Goal: Task Accomplishment & Management: Manage account settings

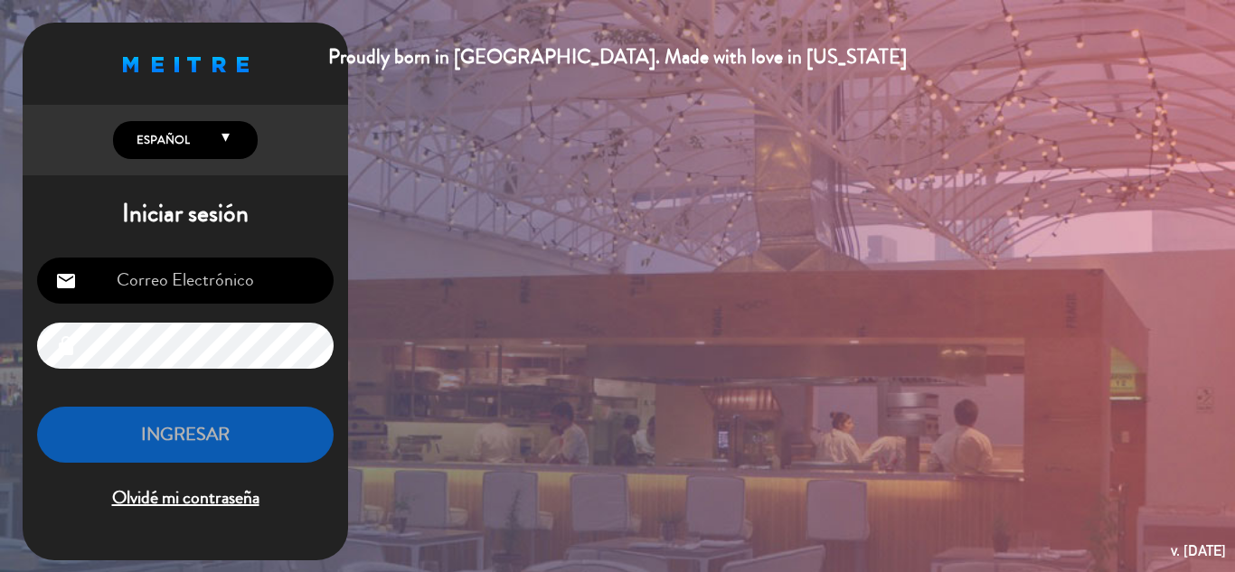
type input "[EMAIL_ADDRESS][DOMAIN_NAME]"
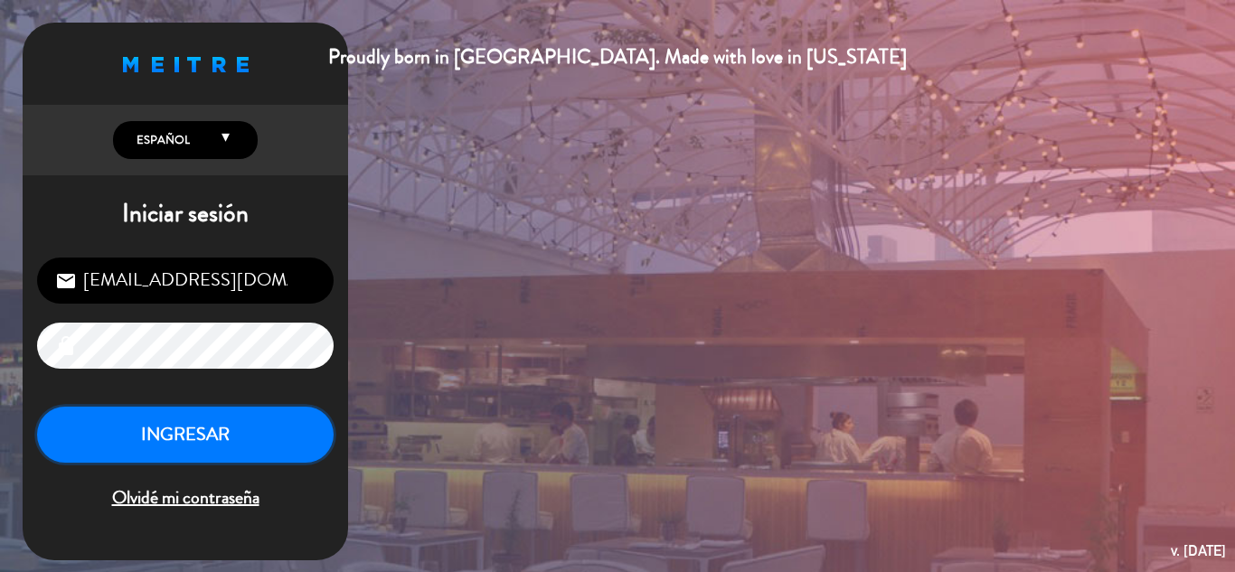
click at [174, 430] on button "INGRESAR" at bounding box center [185, 435] width 297 height 57
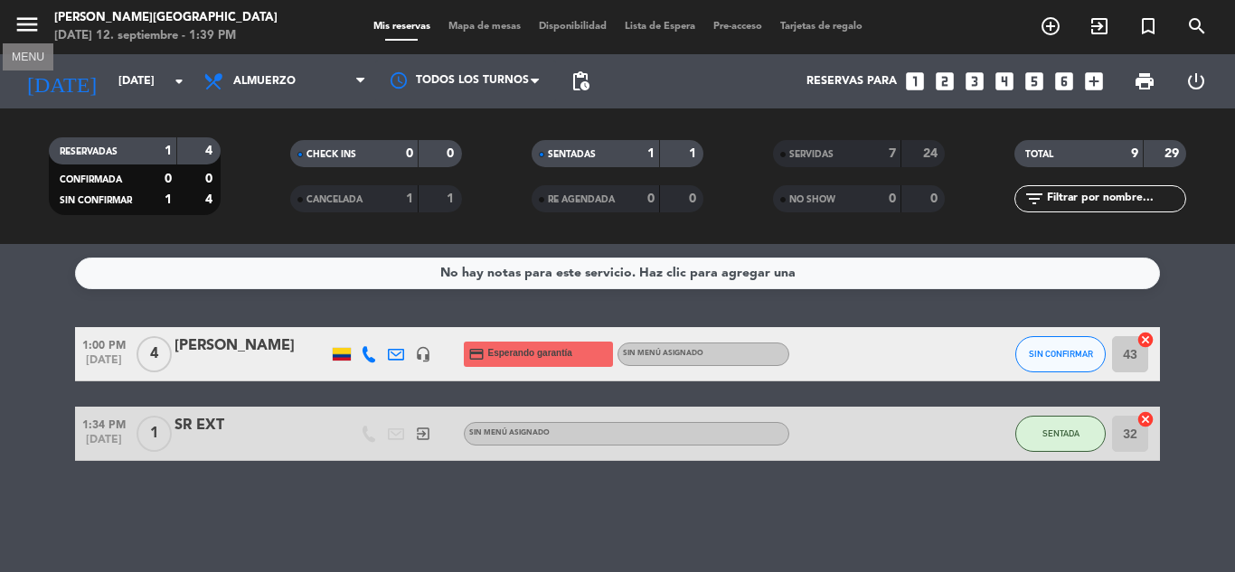
click at [22, 25] on icon "menu" at bounding box center [27, 24] width 27 height 27
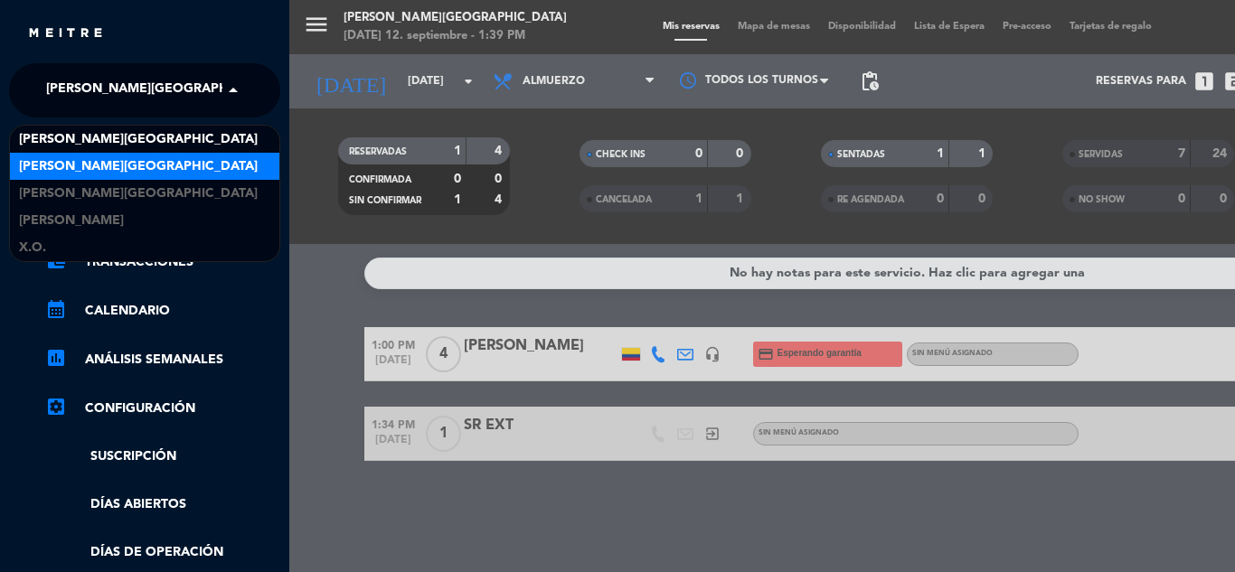
drag, startPoint x: 117, startPoint y: 86, endPoint x: 152, endPoint y: 170, distance: 91.2
click at [152, 118] on ng-select "× [PERSON_NAME][GEOGRAPHIC_DATA] × [PERSON_NAME] [GEOGRAPHIC_DATA] [PERSON_NAME…" at bounding box center [144, 90] width 271 height 54
click at [152, 170] on span "[PERSON_NAME][GEOGRAPHIC_DATA]" at bounding box center [138, 166] width 239 height 21
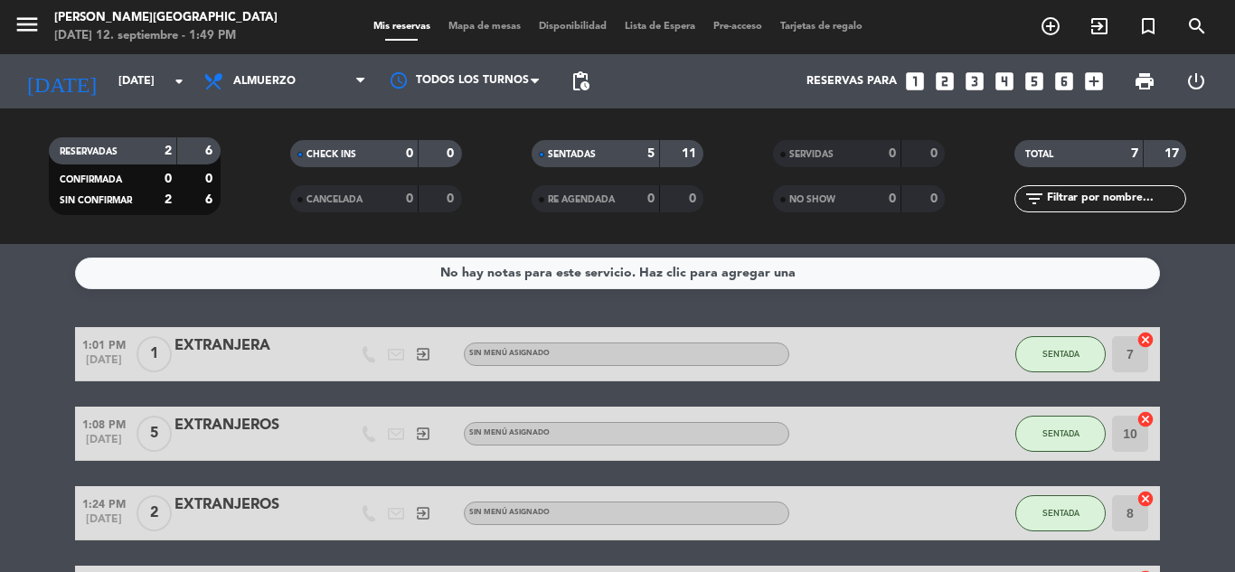
click at [1219, 419] on bookings-row "1:01 PM [DATE] 1 EXTRANJERA exit_to_app Sin menú asignado SENTADA 7 cancel 1:08…" at bounding box center [617, 580] width 1235 height 506
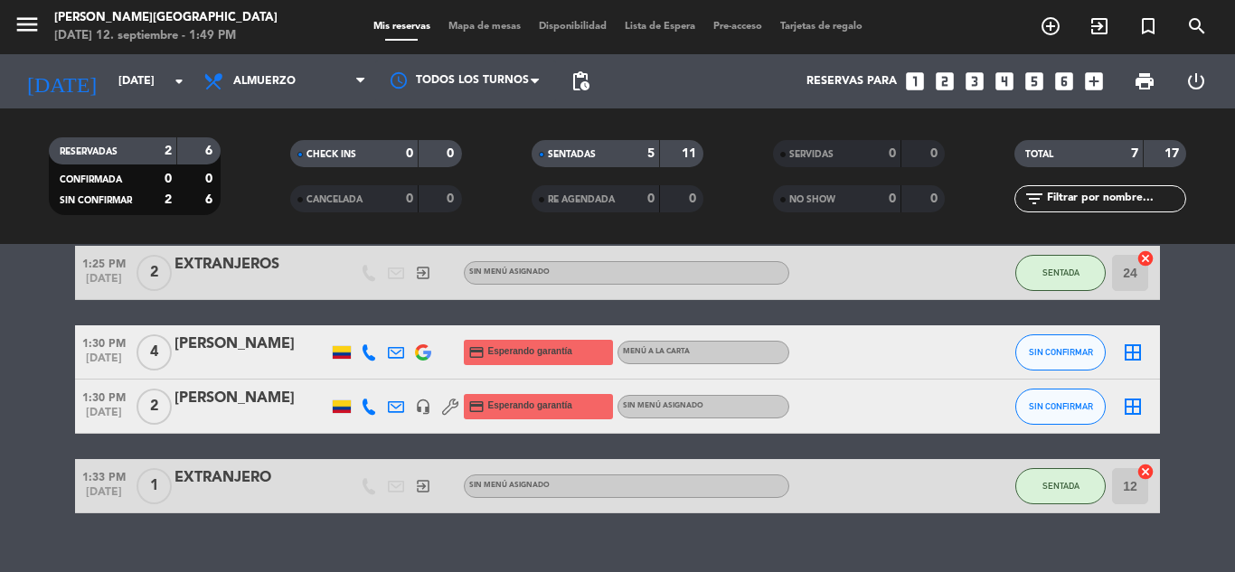
scroll to position [316, 0]
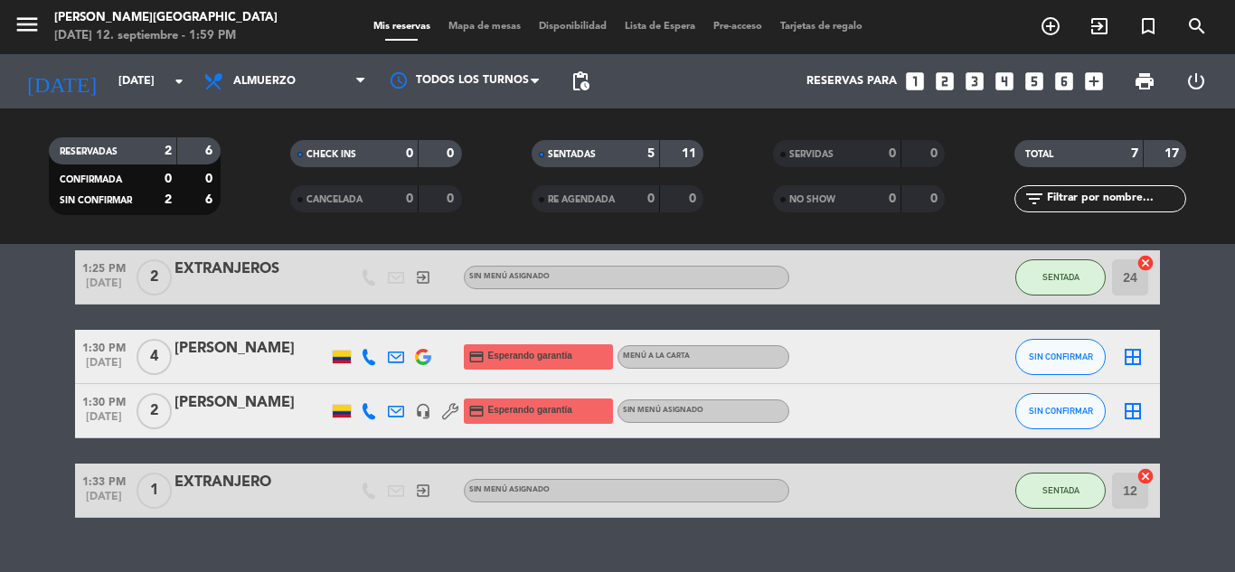
click at [220, 350] on div "[PERSON_NAME]" at bounding box center [251, 349] width 154 height 24
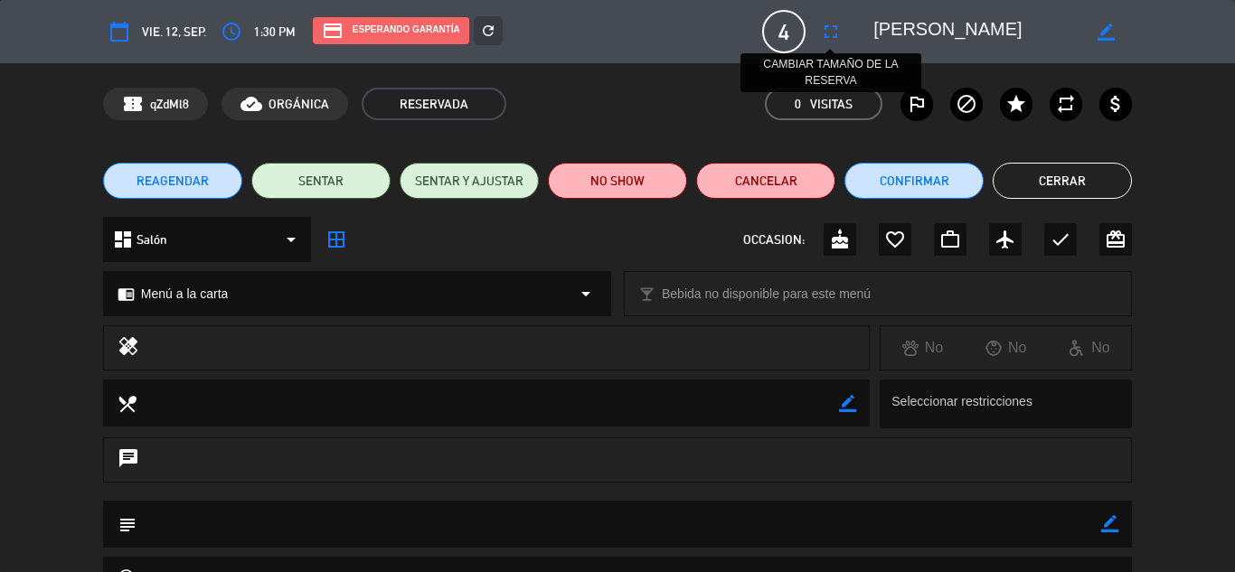
click at [820, 24] on icon "fullscreen" at bounding box center [831, 32] width 22 height 22
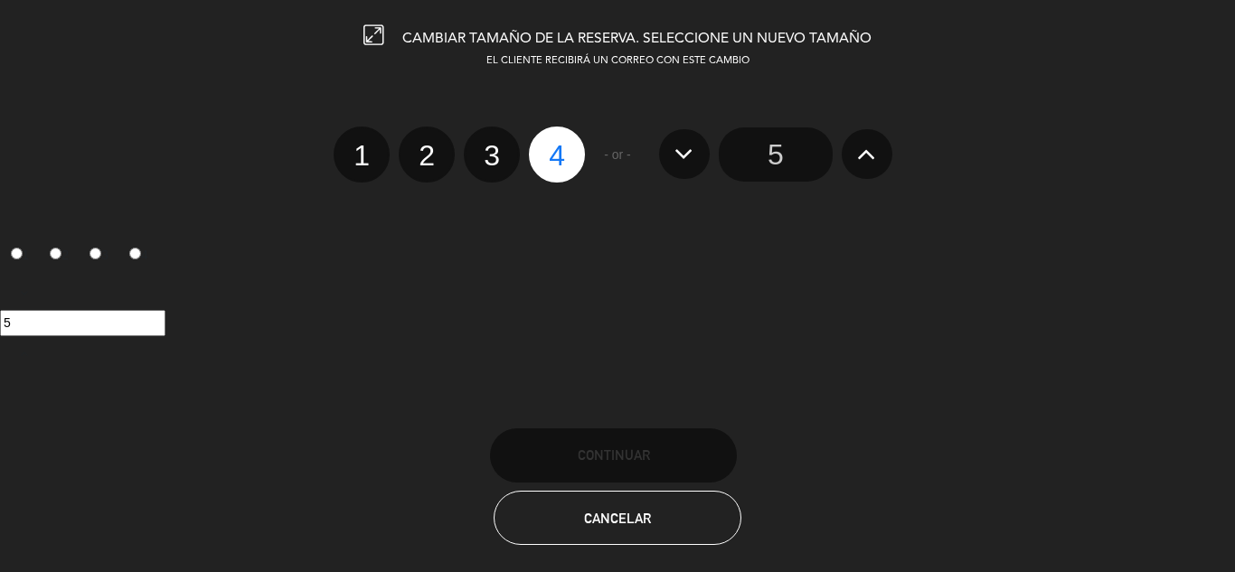
click at [428, 146] on label "2" at bounding box center [427, 155] width 56 height 56
click at [428, 146] on input "2" at bounding box center [425, 140] width 12 height 12
radio input "true"
radio input "false"
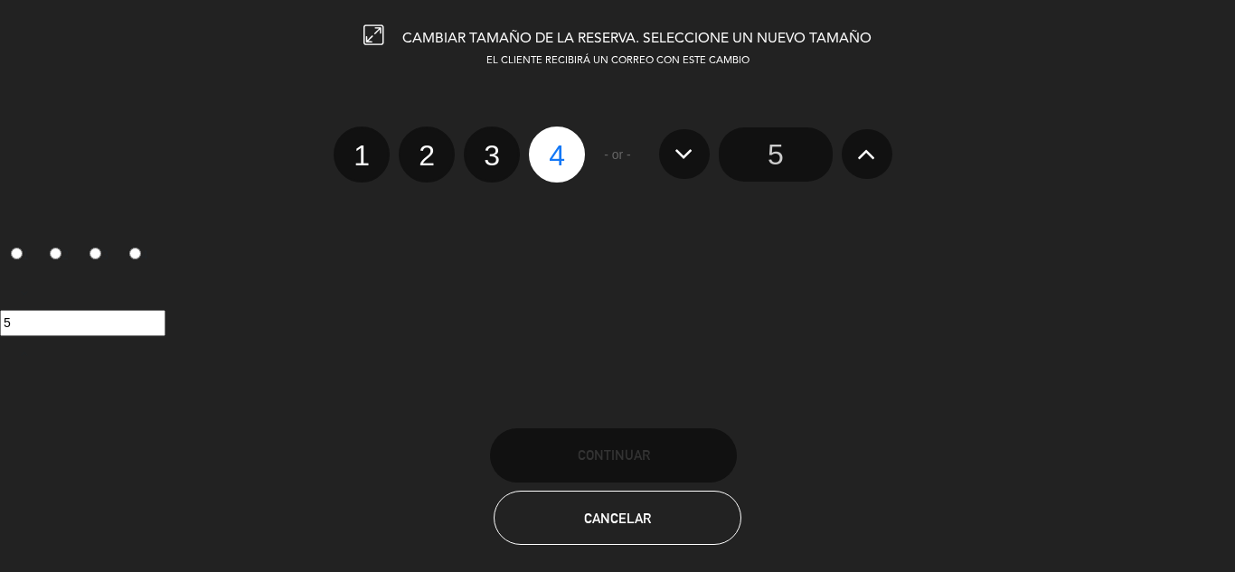
radio input "false"
radio input "true"
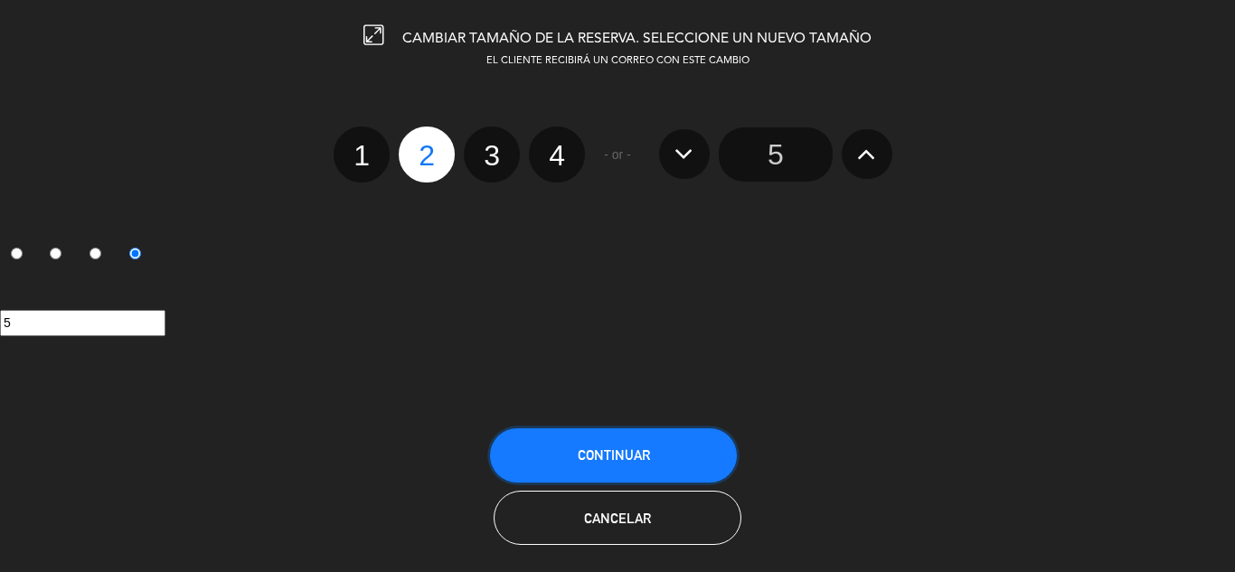
click at [611, 436] on button "Continuar" at bounding box center [613, 456] width 247 height 54
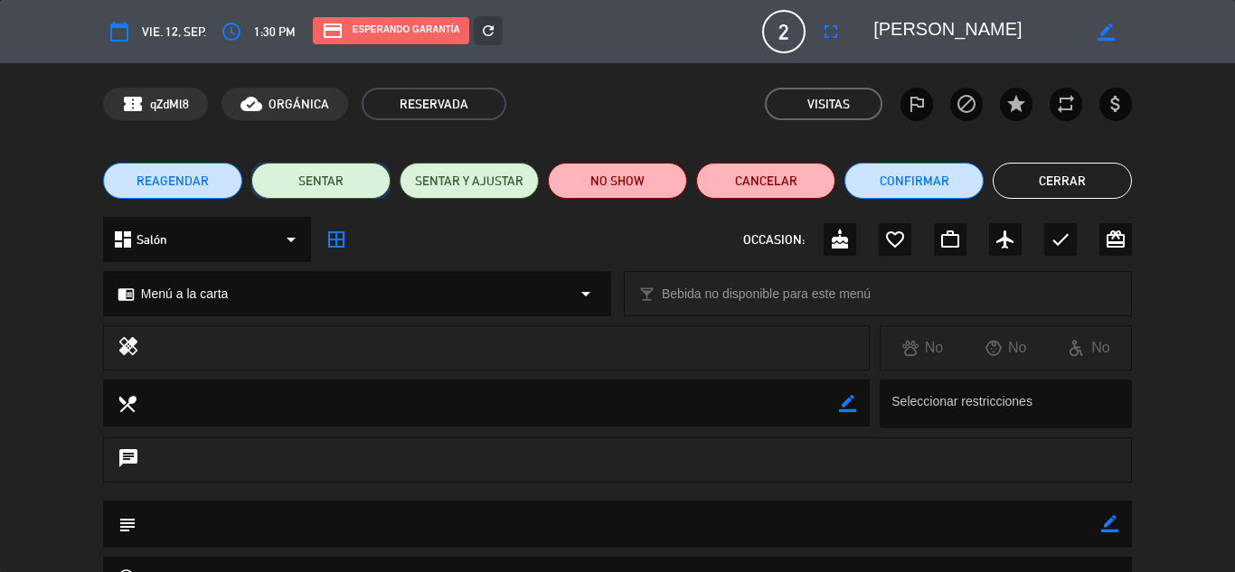
click at [353, 170] on button "SENTAR" at bounding box center [320, 181] width 139 height 36
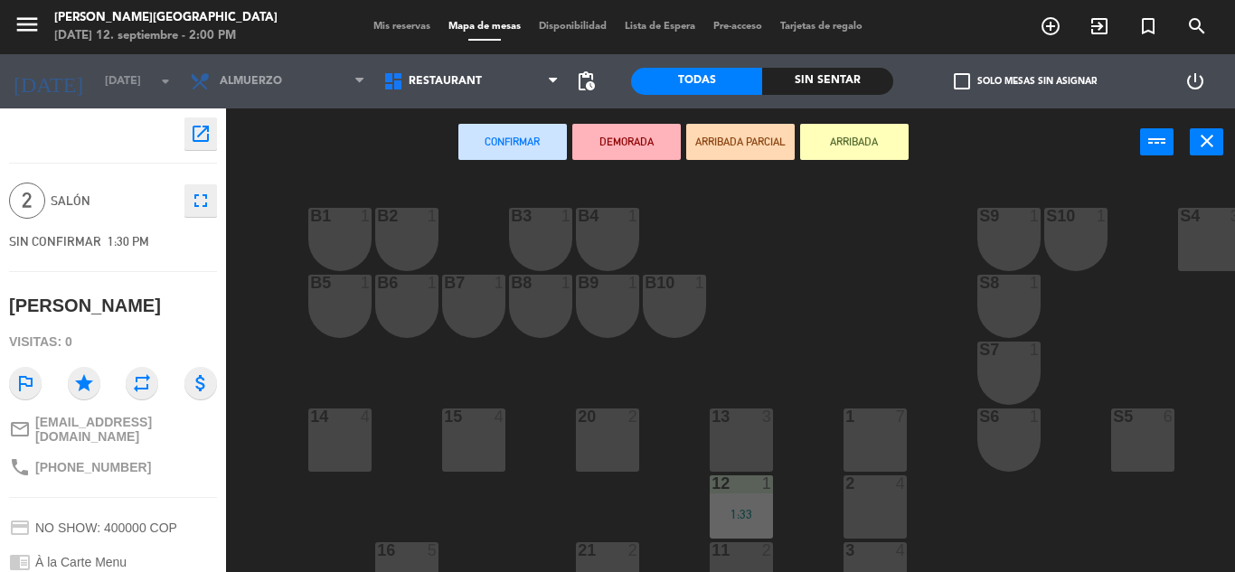
click at [896, 550] on div "4" at bounding box center [901, 550] width 11 height 16
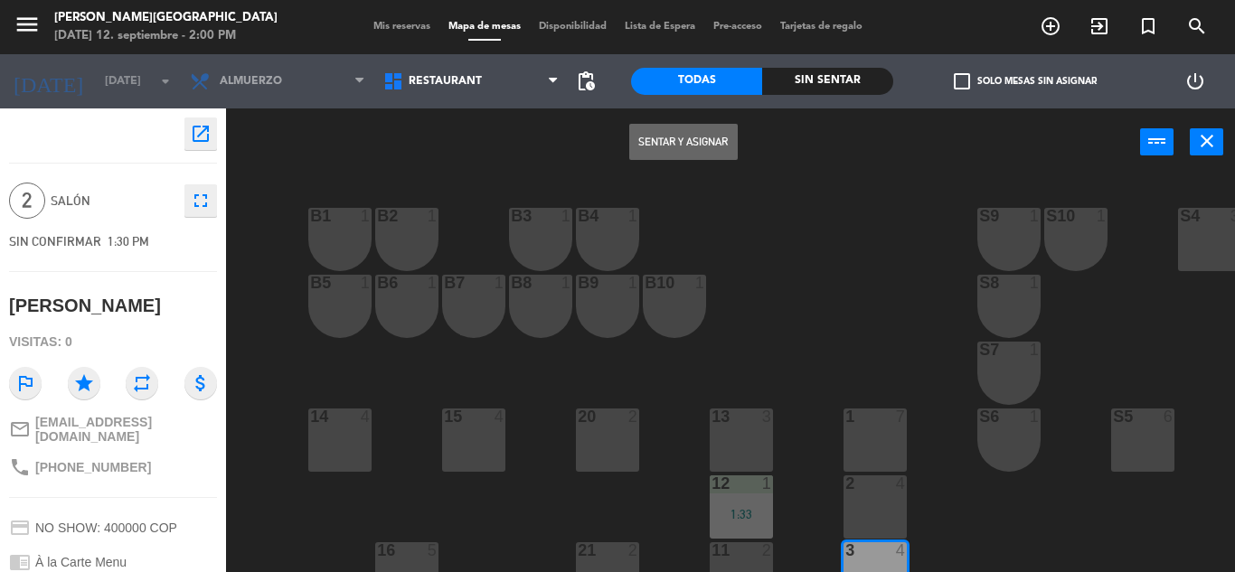
click at [688, 130] on button "Sentar y Asignar" at bounding box center [683, 142] width 108 height 36
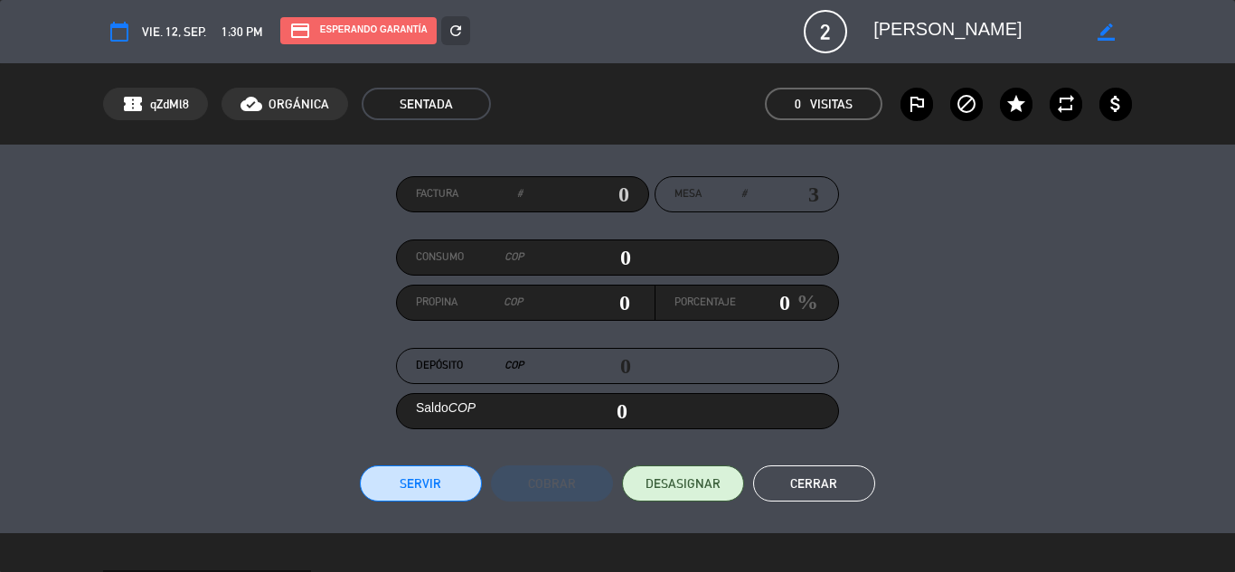
click at [834, 483] on button "Cerrar" at bounding box center [814, 484] width 122 height 36
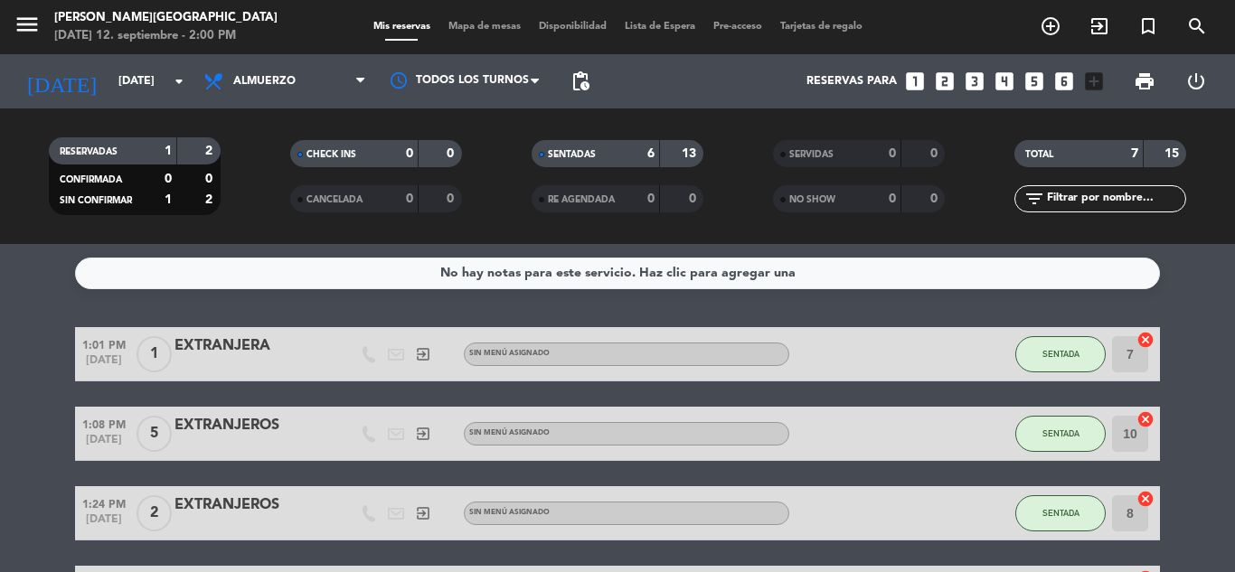
click at [1214, 412] on bookings-row "1:01 PM [DATE] 1 EXTRANJERA exit_to_app Sin menú asignado SENTADA 7 cancel 1:08…" at bounding box center [617, 580] width 1235 height 506
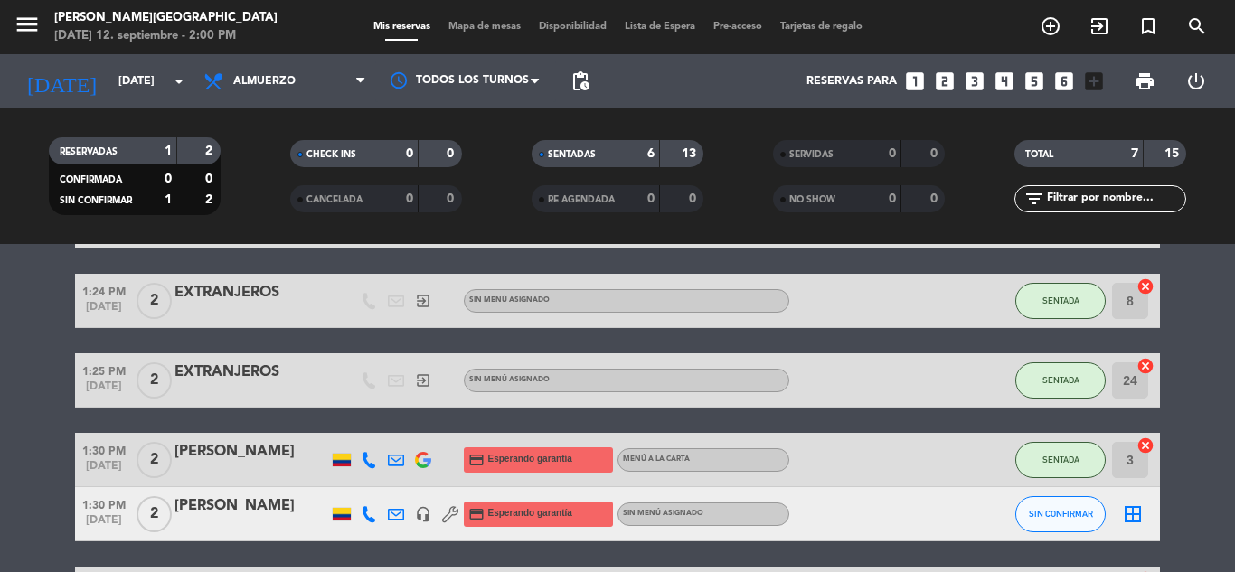
scroll to position [352, 0]
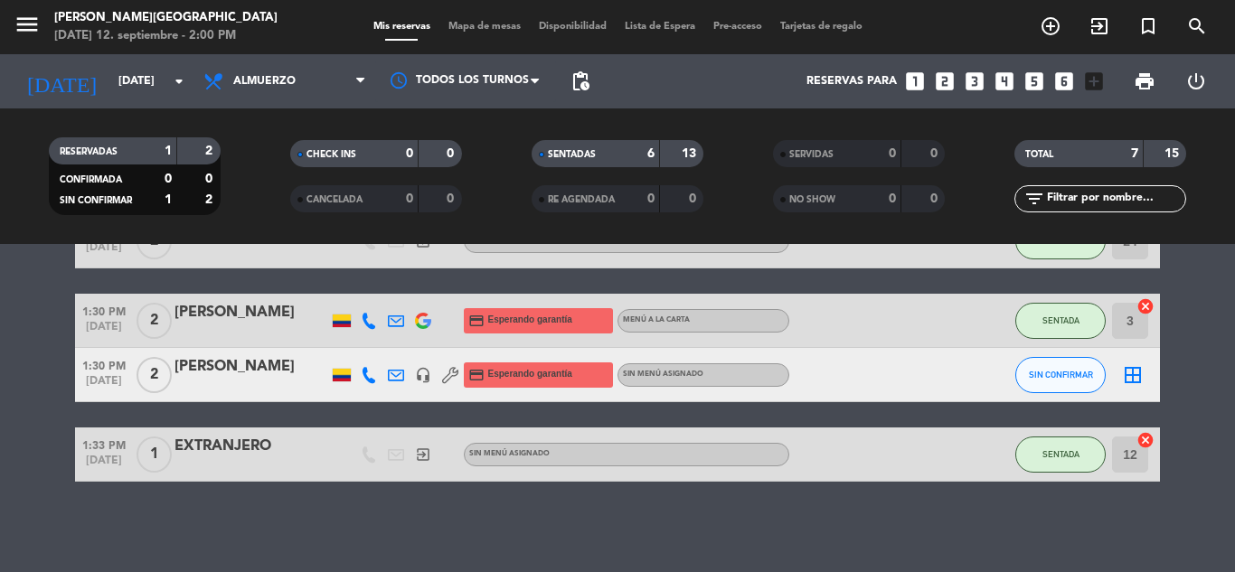
click at [207, 371] on div "[PERSON_NAME]" at bounding box center [251, 367] width 154 height 24
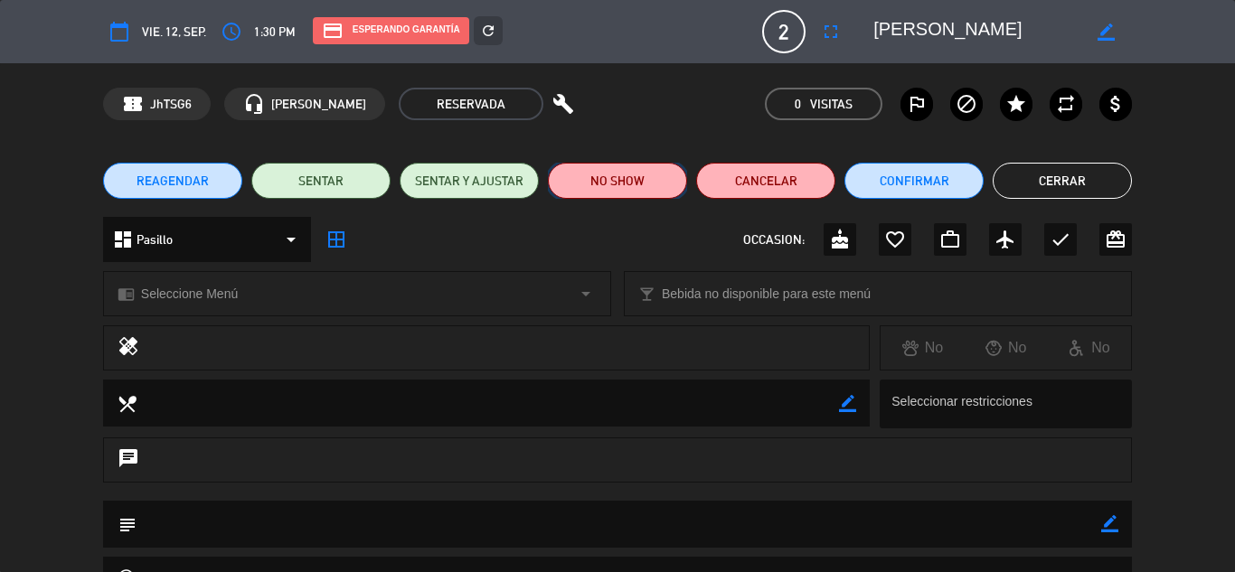
click at [627, 176] on button "NO SHOW" at bounding box center [617, 181] width 139 height 36
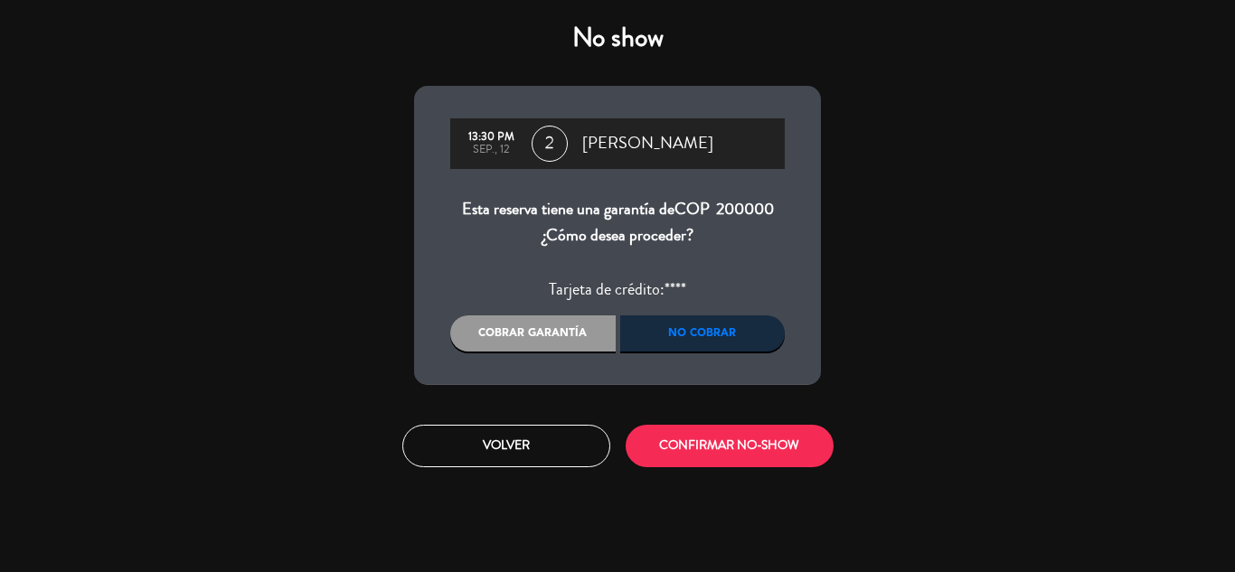
click at [726, 329] on div "No cobrar" at bounding box center [702, 334] width 165 height 36
click at [692, 441] on button "CONFIRMAR NO-SHOW" at bounding box center [730, 446] width 208 height 42
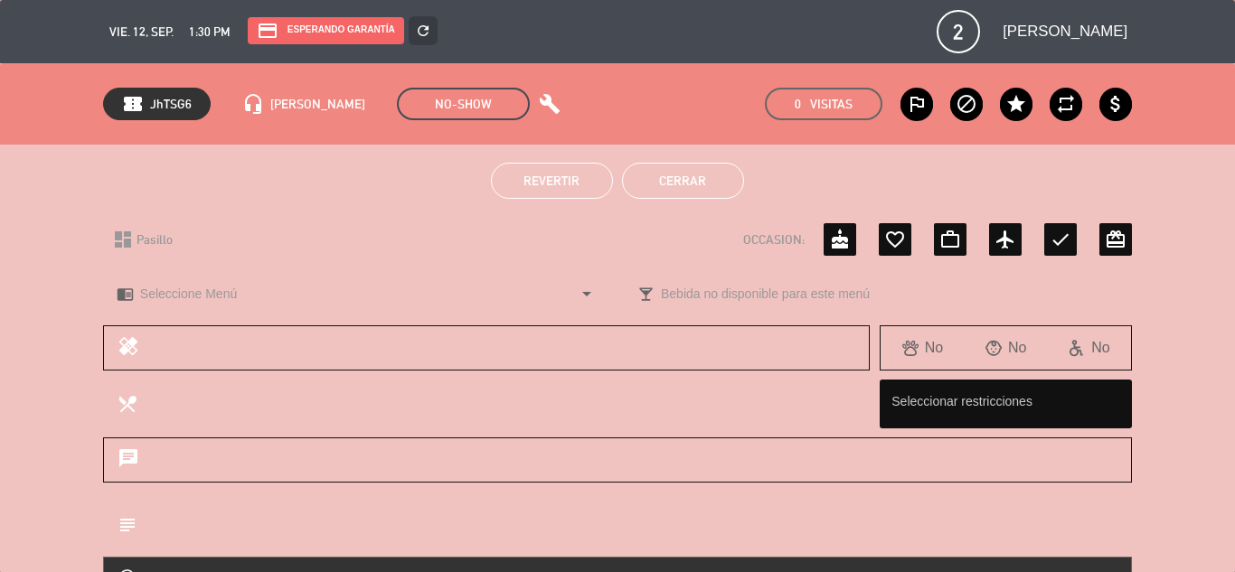
click at [834, 387] on textarea at bounding box center [497, 403] width 720 height 46
click at [644, 184] on button "Cerrar" at bounding box center [683, 181] width 122 height 36
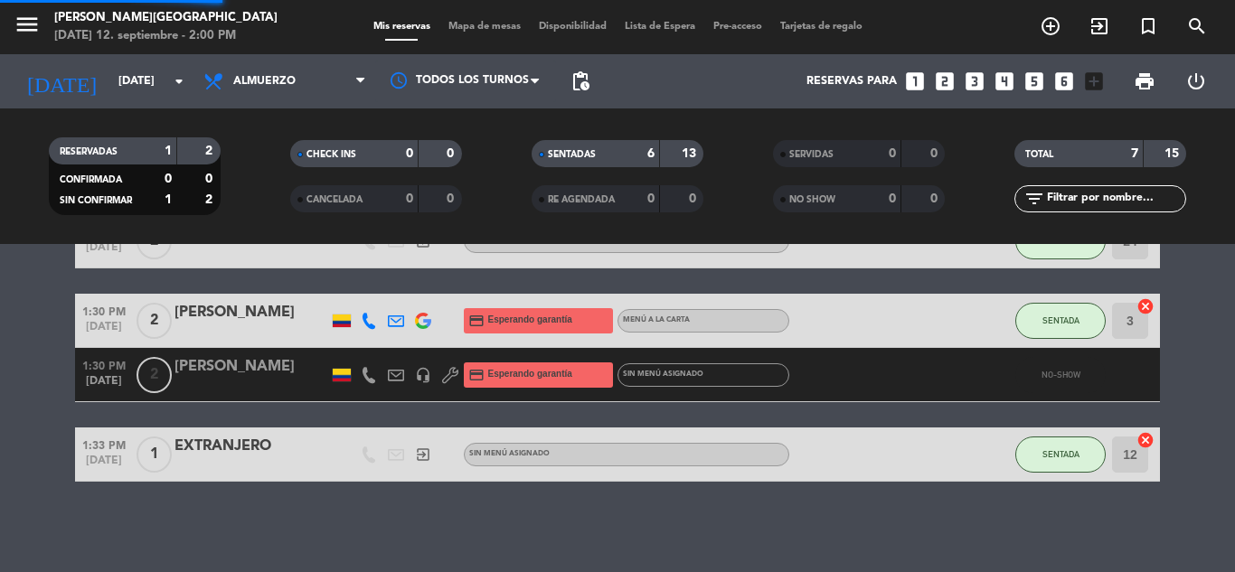
scroll to position [297, 0]
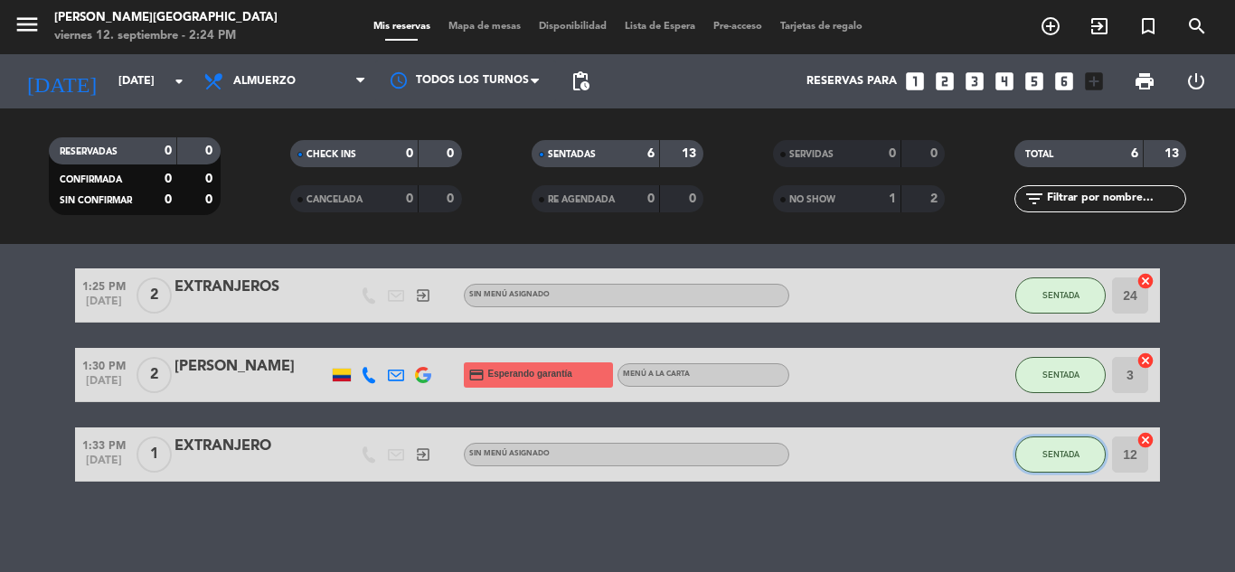
click at [1047, 457] on span "SENTADA" at bounding box center [1060, 454] width 37 height 10
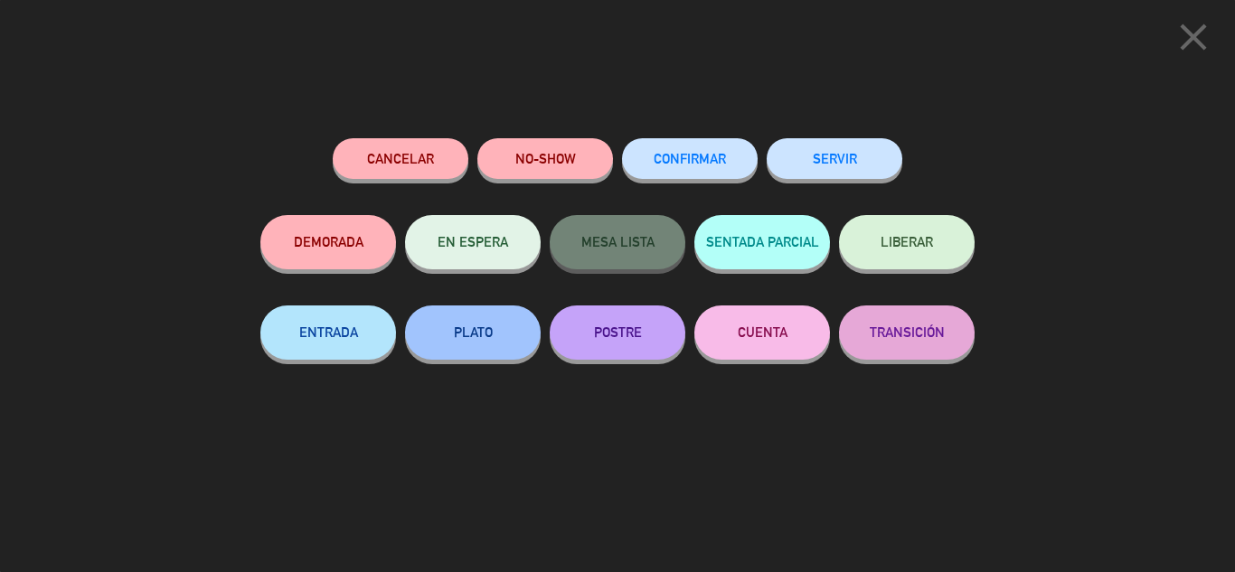
click at [850, 141] on button "SERVIR" at bounding box center [835, 158] width 136 height 41
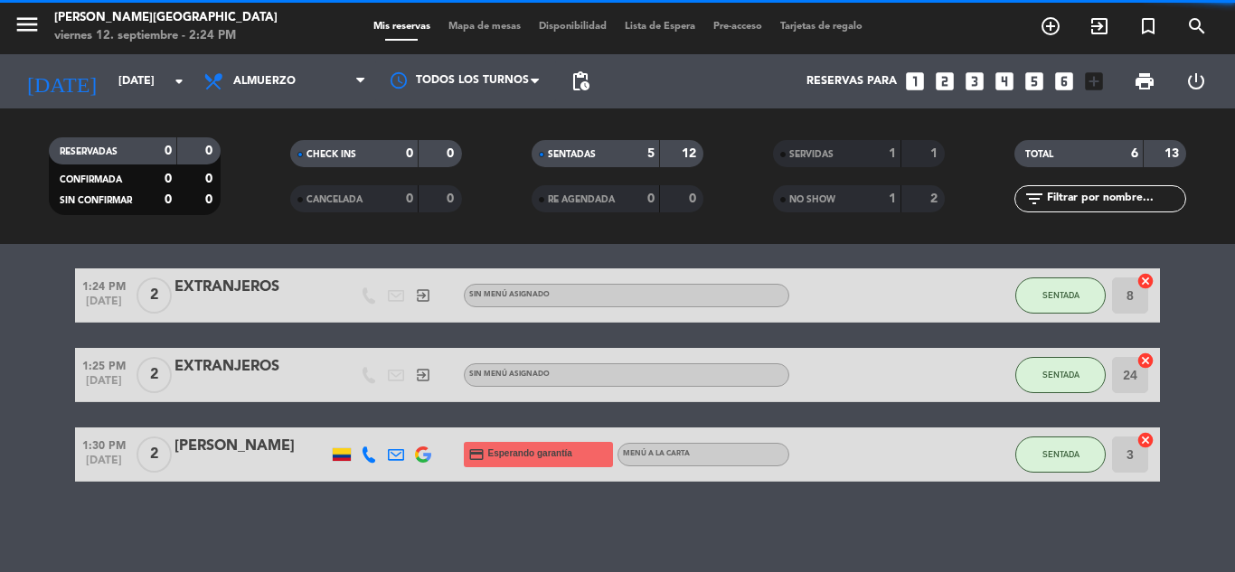
scroll to position [218, 0]
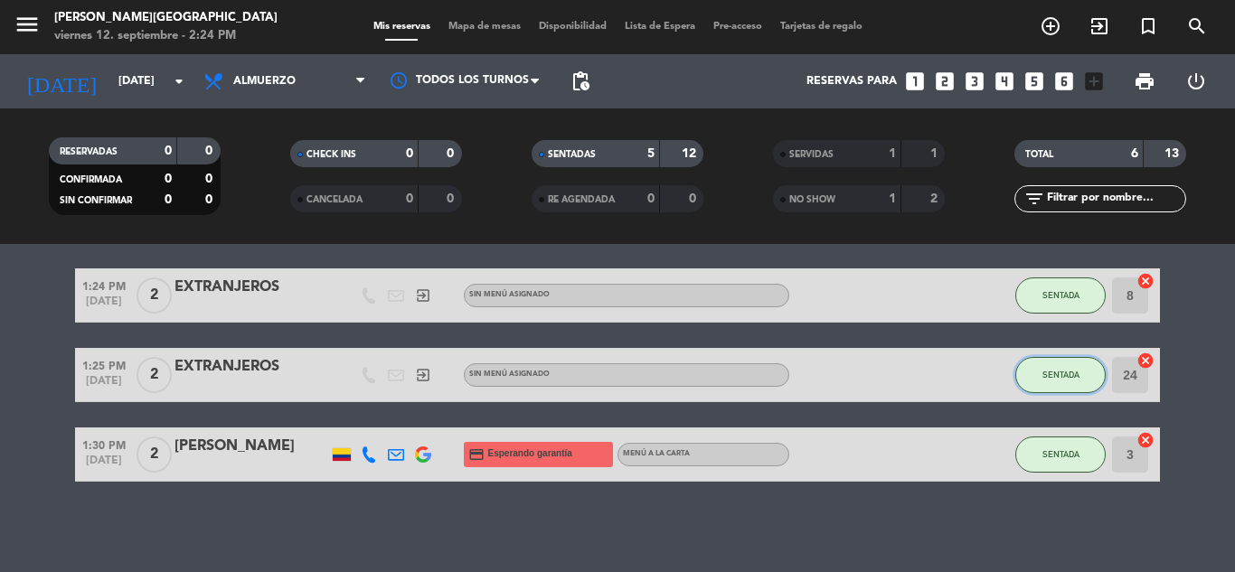
click at [1052, 358] on button "SENTADA" at bounding box center [1060, 375] width 90 height 36
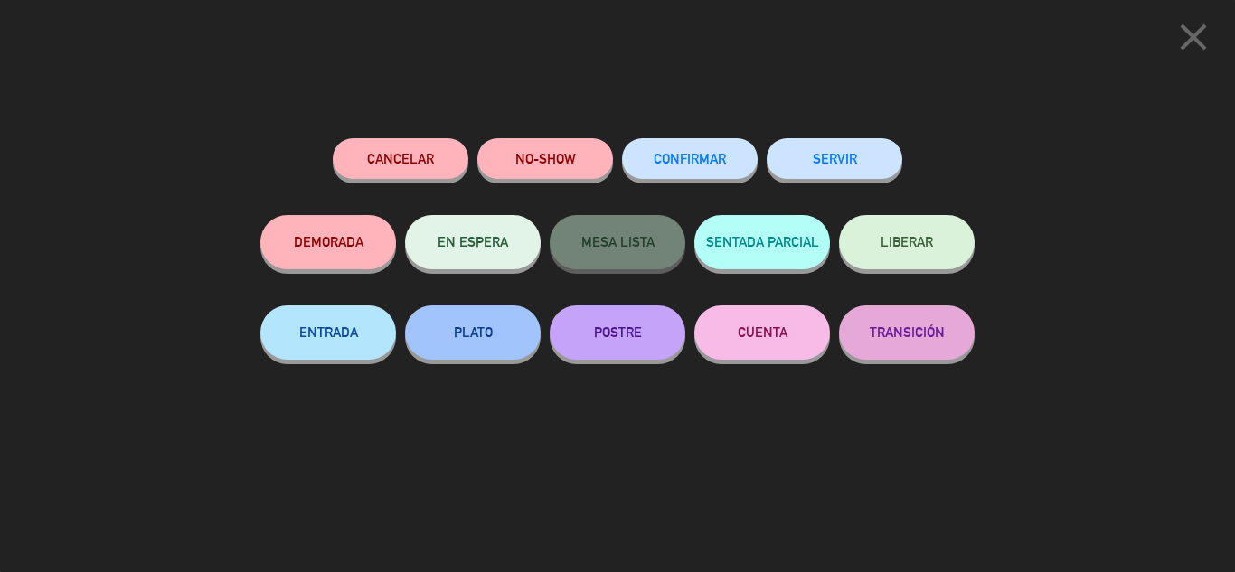
click at [809, 148] on button "SERVIR" at bounding box center [835, 158] width 136 height 41
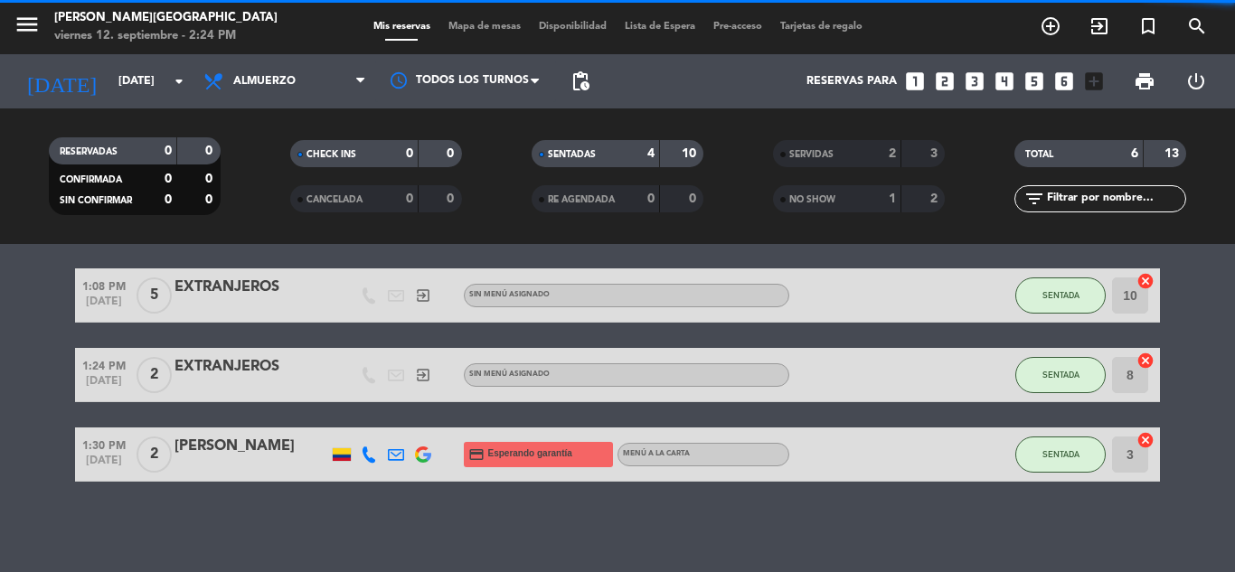
scroll to position [138, 0]
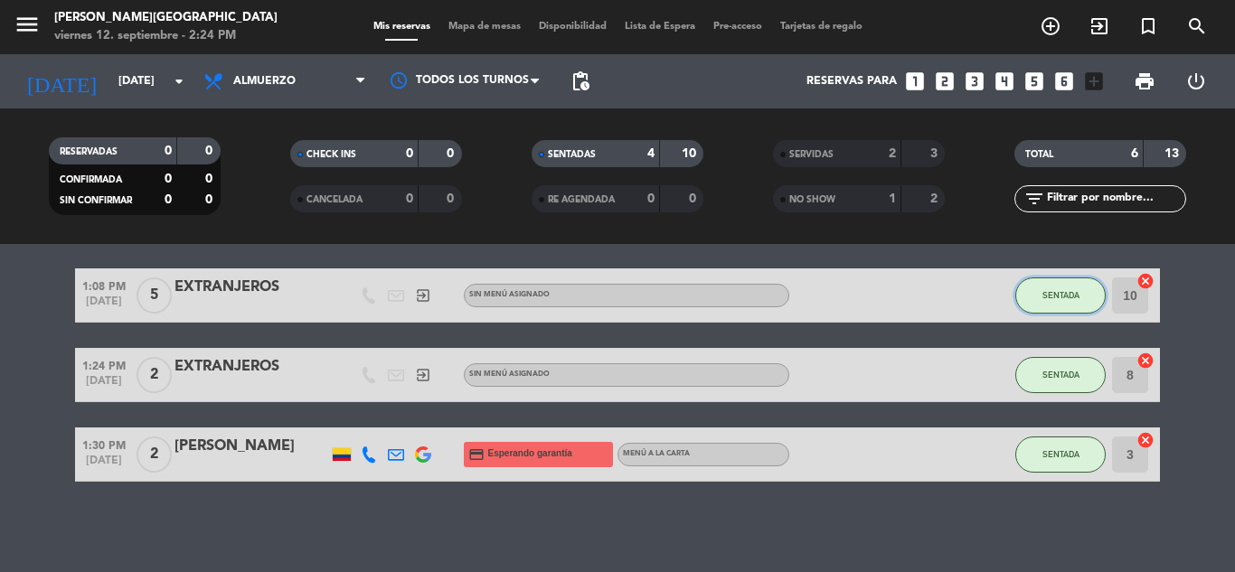
click at [1059, 295] on span "SENTADA" at bounding box center [1060, 295] width 37 height 10
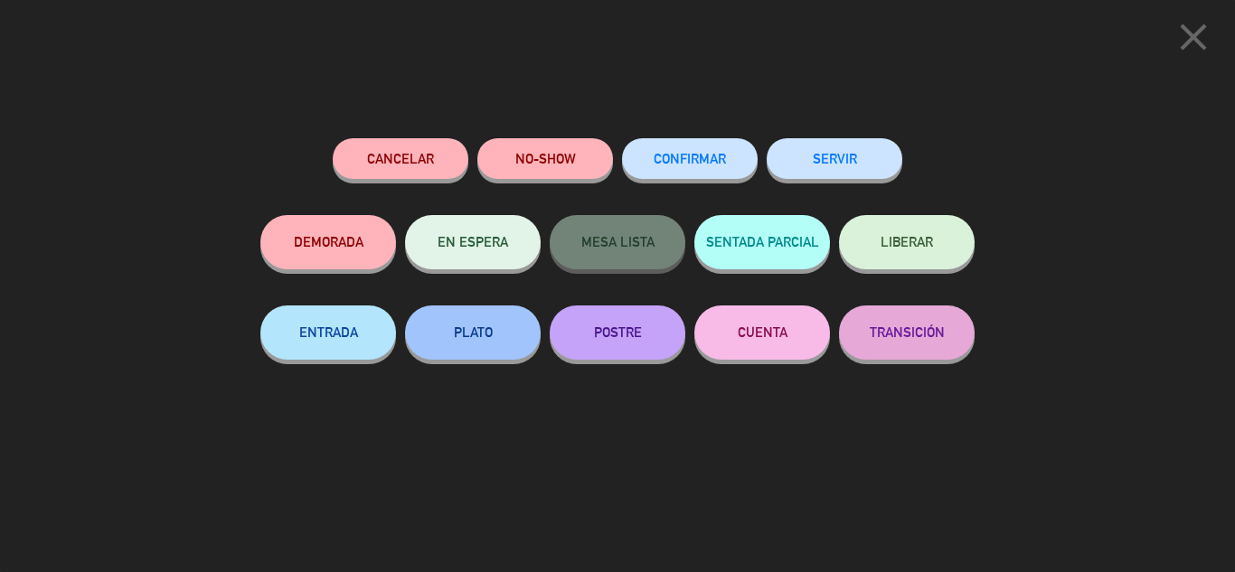
click at [781, 144] on button "SERVIR" at bounding box center [835, 158] width 136 height 41
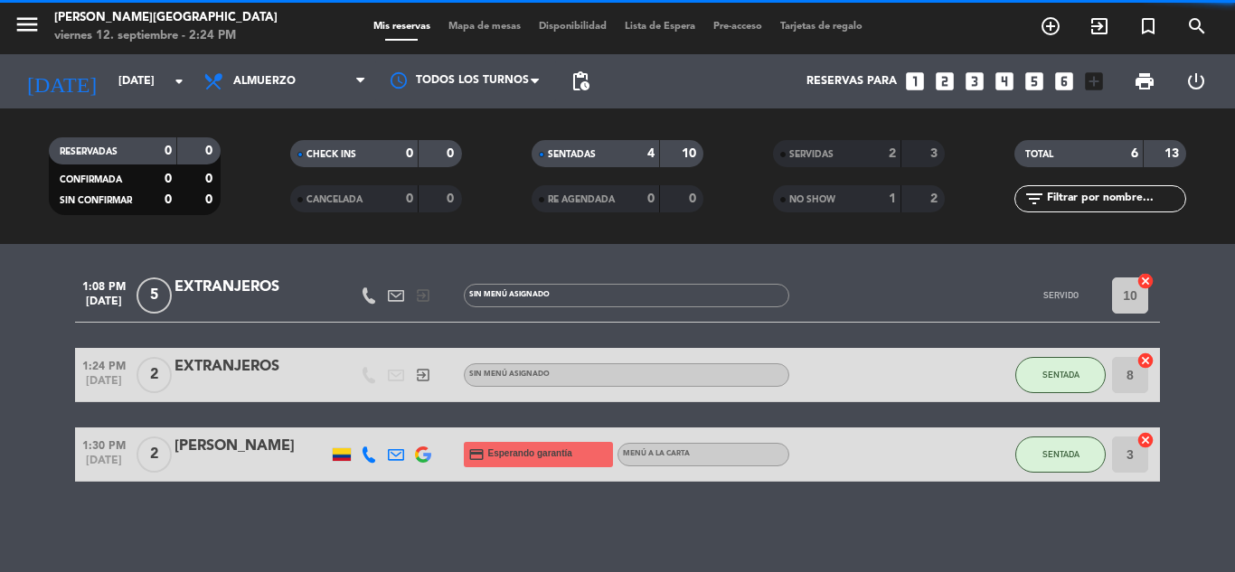
scroll to position [59, 0]
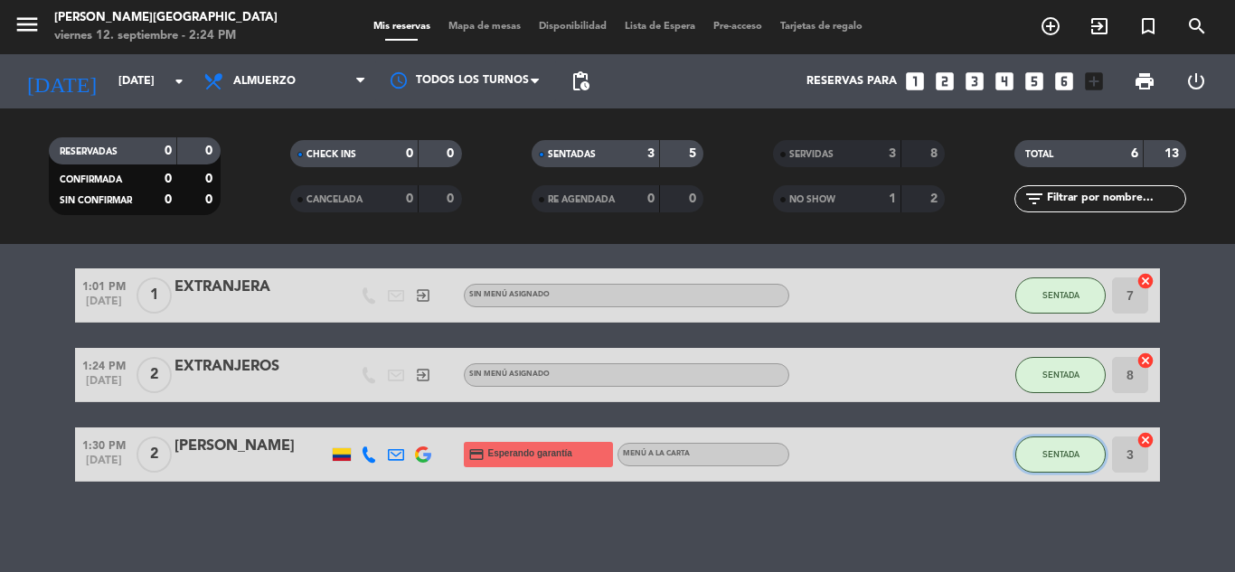
click at [1064, 454] on span "SENTADA" at bounding box center [1060, 454] width 37 height 10
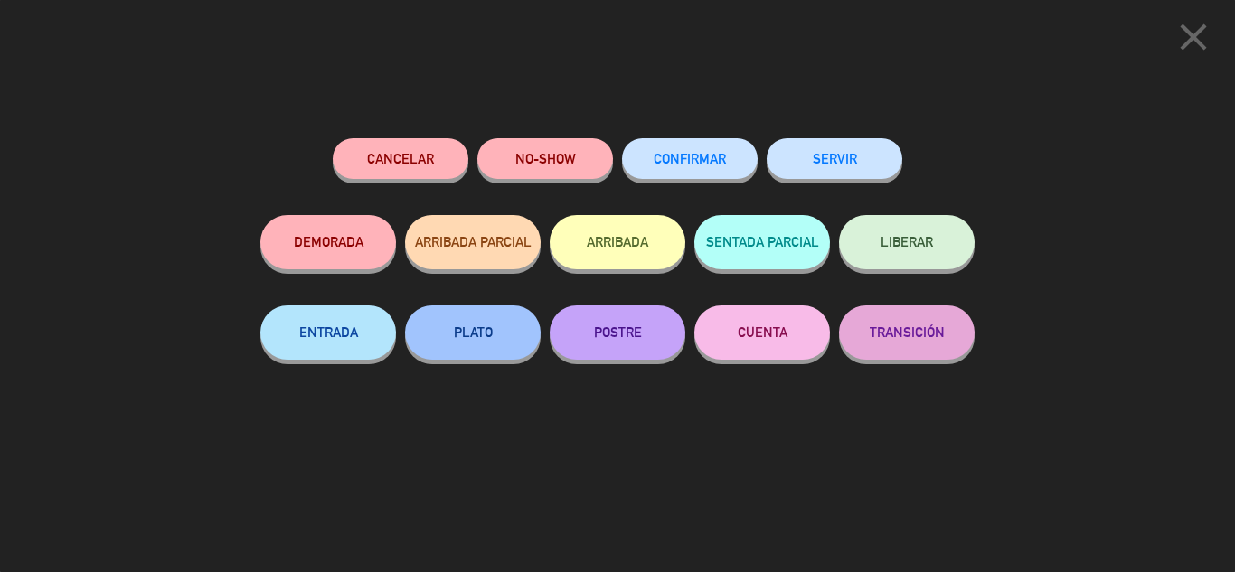
click at [848, 160] on button "SERVIR" at bounding box center [835, 158] width 136 height 41
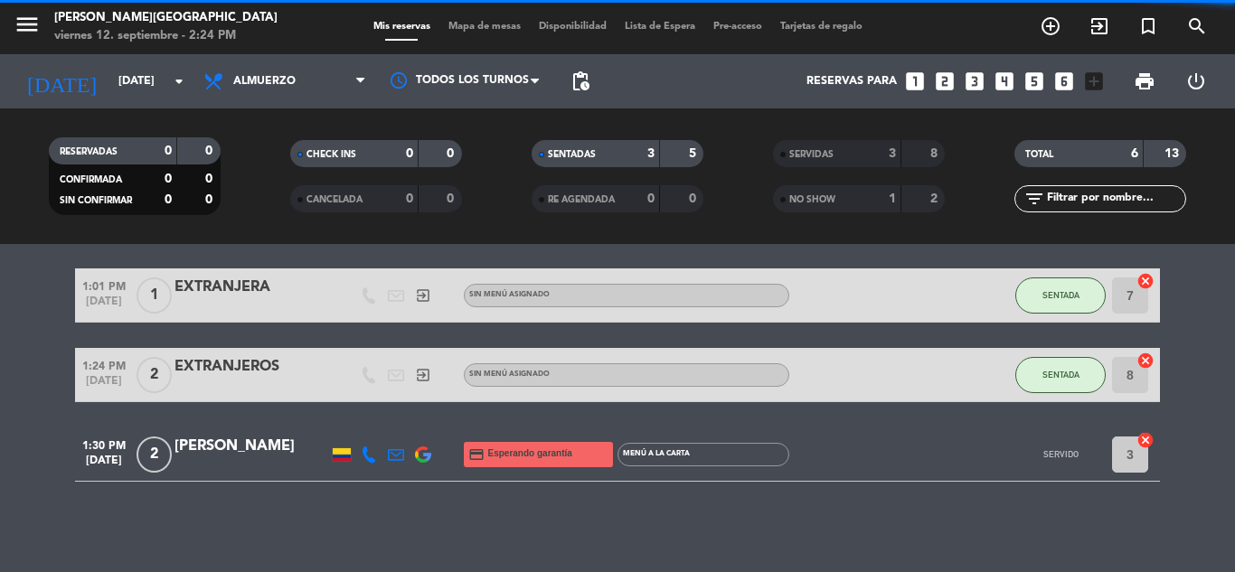
scroll to position [0, 0]
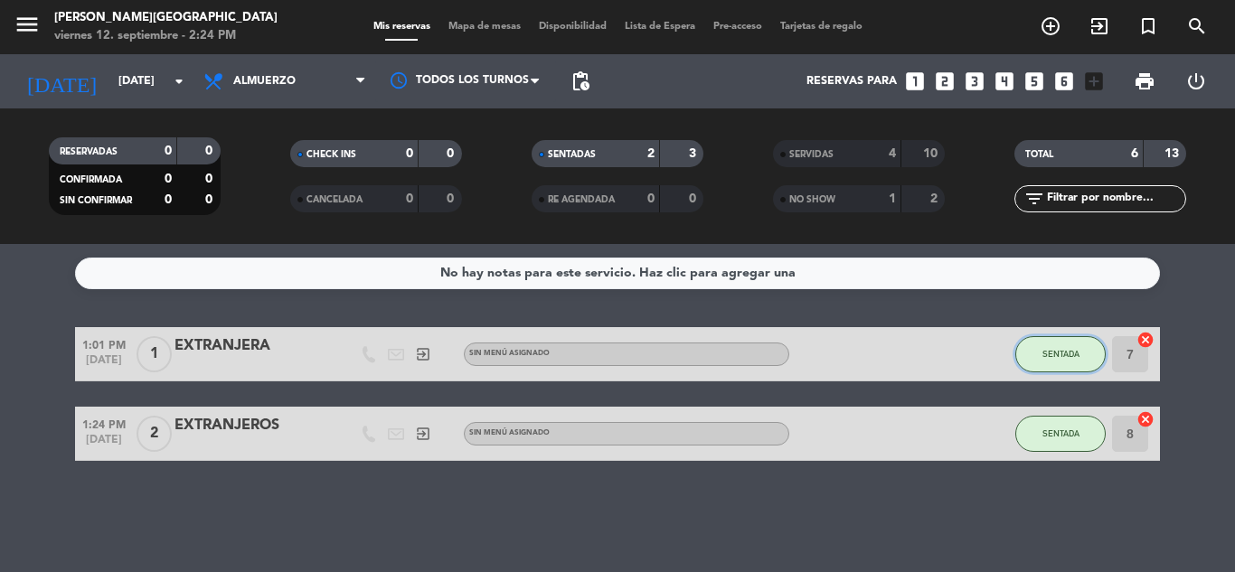
click at [1065, 355] on span "SENTADA" at bounding box center [1060, 354] width 37 height 10
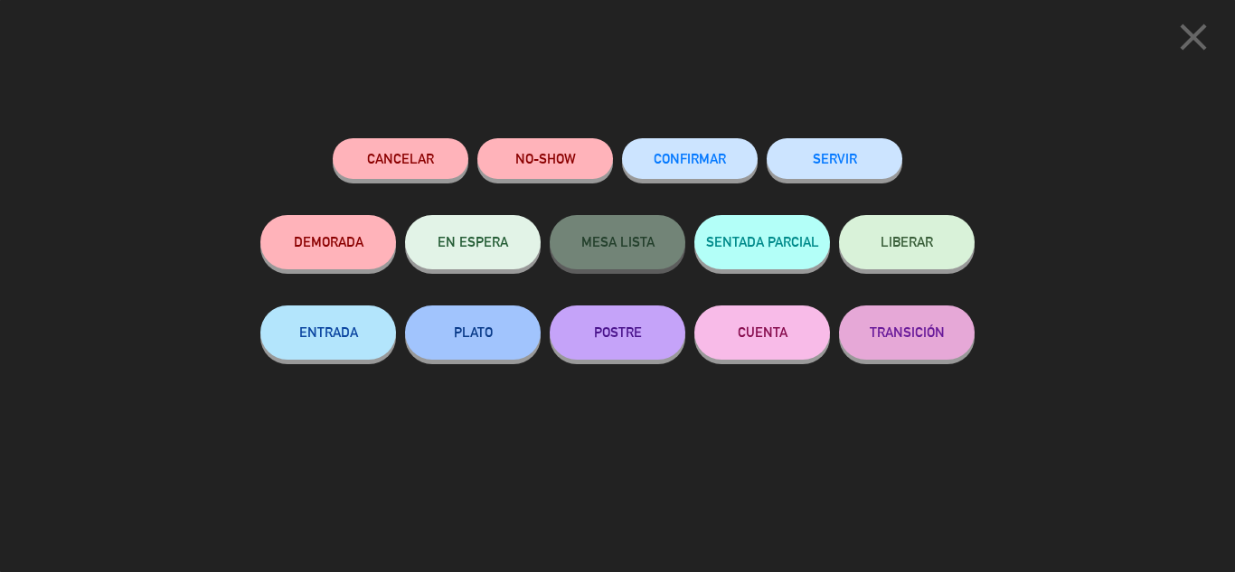
click at [833, 152] on button "SERVIR" at bounding box center [835, 158] width 136 height 41
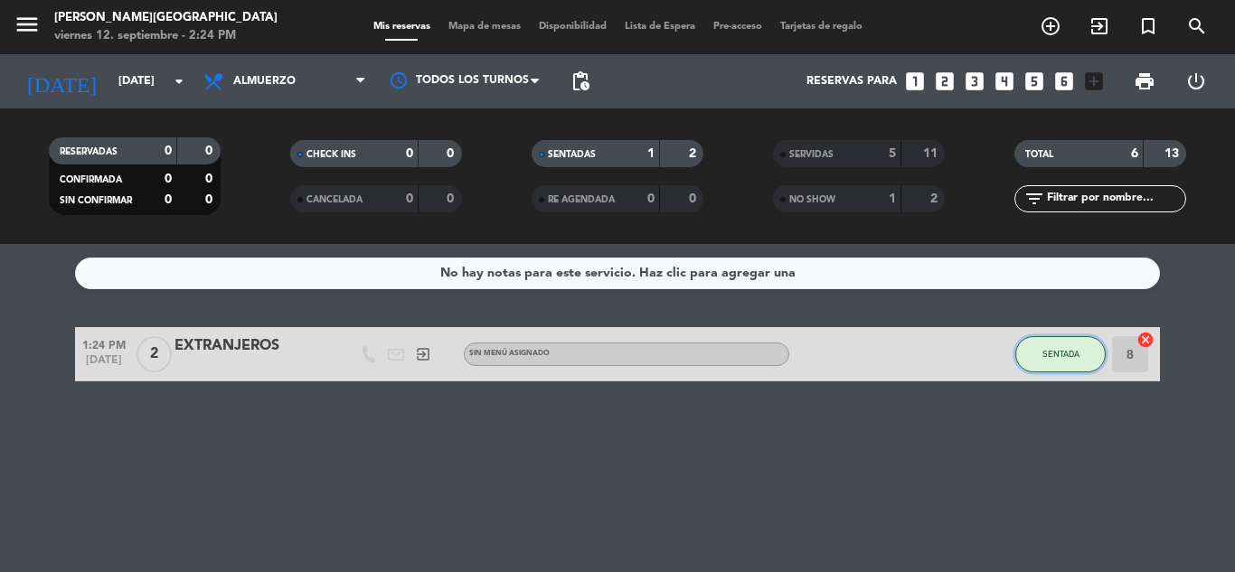
click at [1051, 356] on span "SENTADA" at bounding box center [1060, 354] width 37 height 10
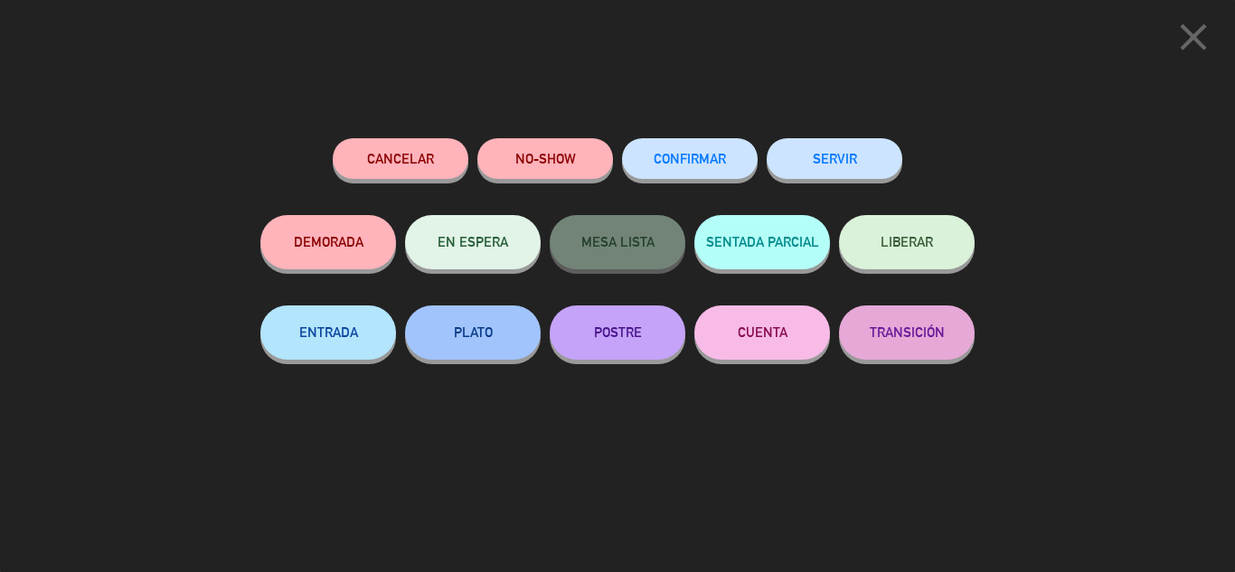
click at [855, 172] on button "SERVIR" at bounding box center [835, 158] width 136 height 41
